Goal: Check status: Check status

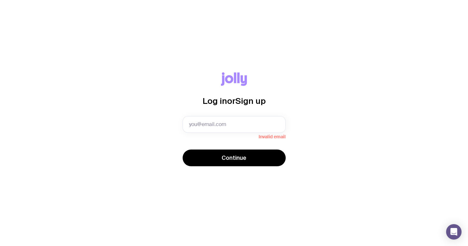
type input "[PERSON_NAME][EMAIL_ADDRESS][DOMAIN_NAME]"
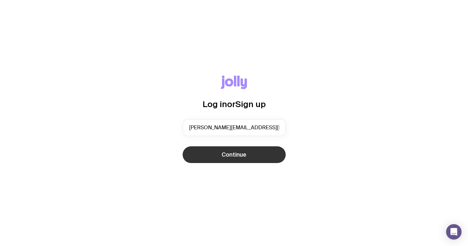
click at [228, 154] on span "Continue" at bounding box center [233, 155] width 25 height 8
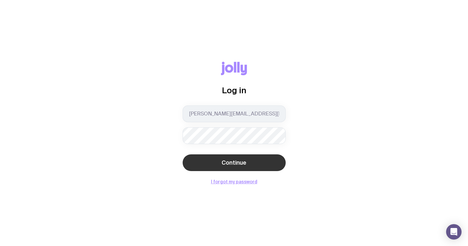
click at [199, 163] on button "Continue" at bounding box center [233, 162] width 103 height 17
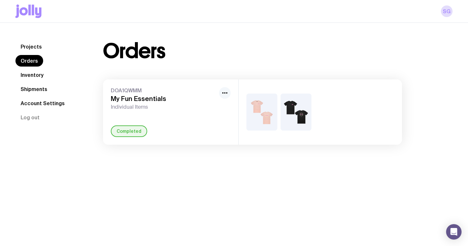
click at [225, 93] on icon "button" at bounding box center [225, 93] width 8 height 8
click at [29, 86] on link "Shipments" at bounding box center [33, 89] width 37 height 12
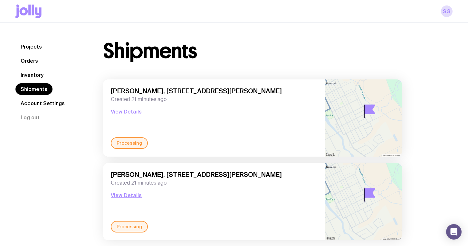
scroll to position [23, 0]
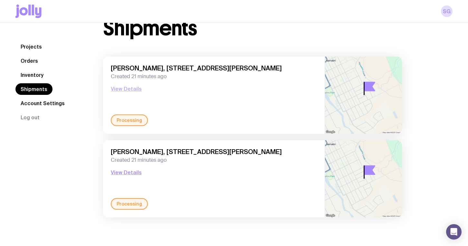
click at [123, 88] on button "View Details" at bounding box center [126, 89] width 31 height 8
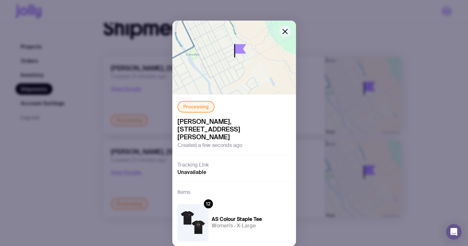
click at [284, 34] on icon "button" at bounding box center [285, 32] width 8 height 8
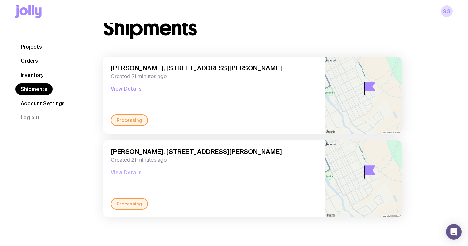
click at [132, 172] on button "View Details" at bounding box center [126, 173] width 31 height 8
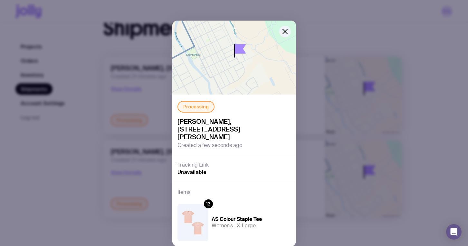
click at [195, 169] on span "Unavailable" at bounding box center [191, 172] width 29 height 6
click at [285, 33] on icon "button" at bounding box center [285, 32] width 8 height 8
